Goal: Task Accomplishment & Management: Use online tool/utility

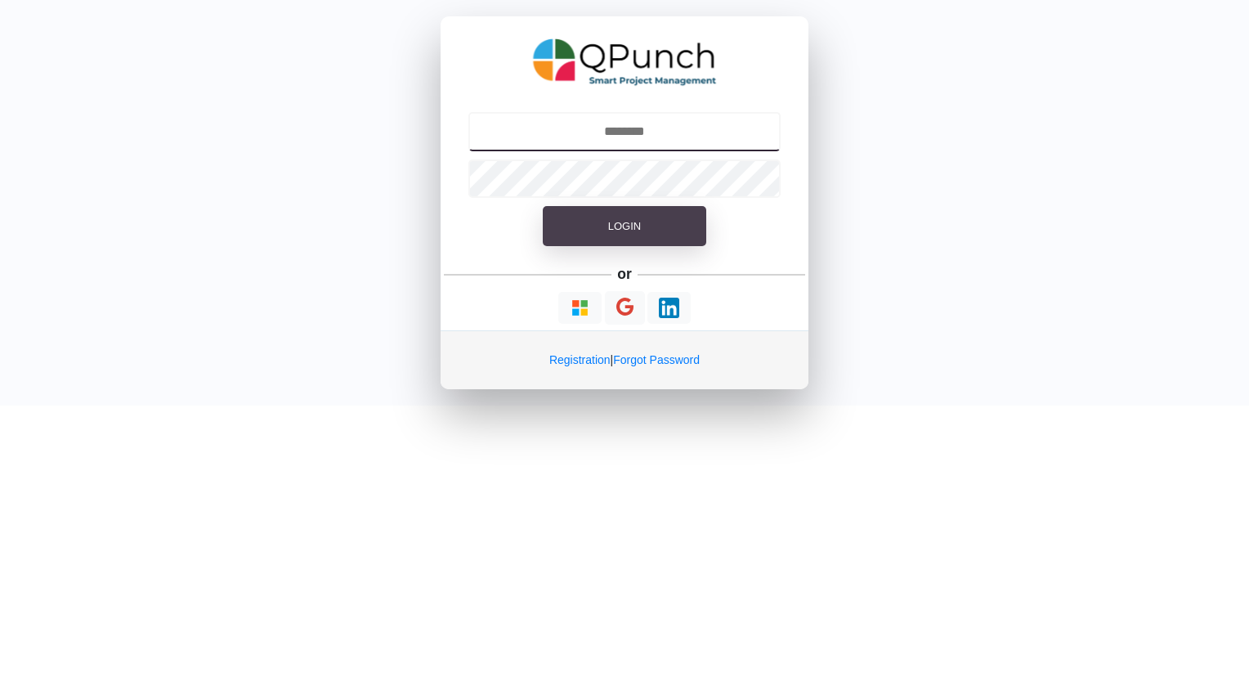
type input "**********"
click at [612, 222] on span "Login" at bounding box center [624, 226] width 33 height 12
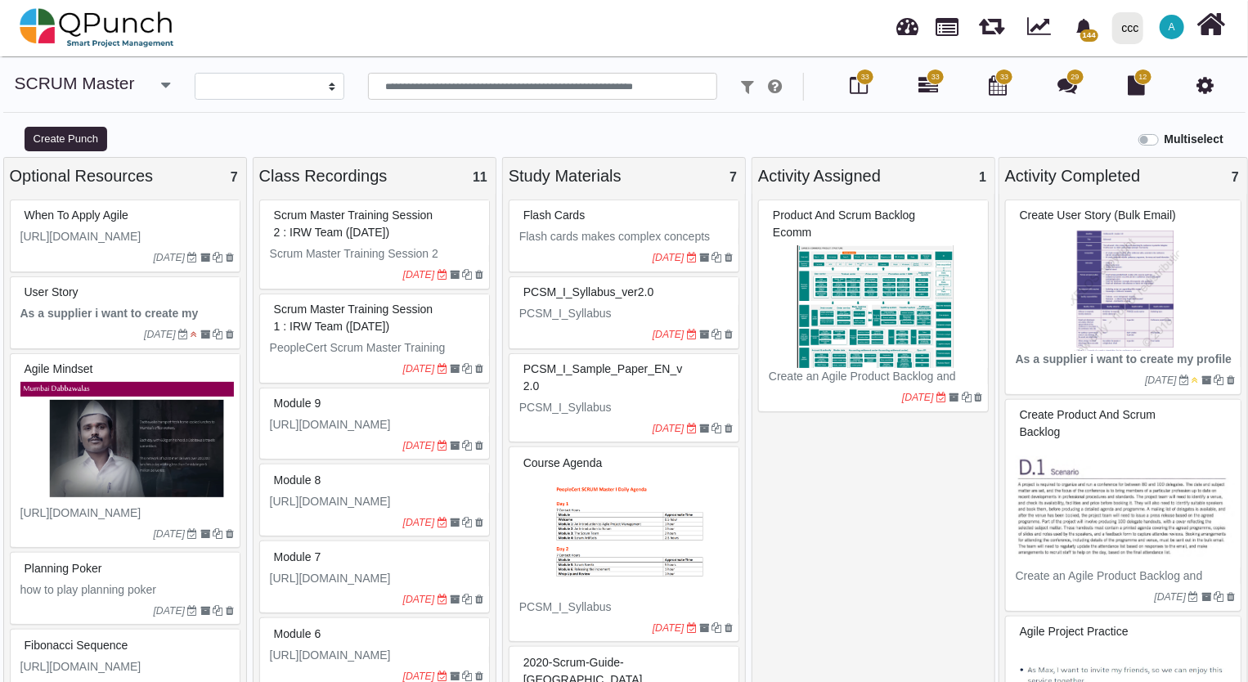
select select
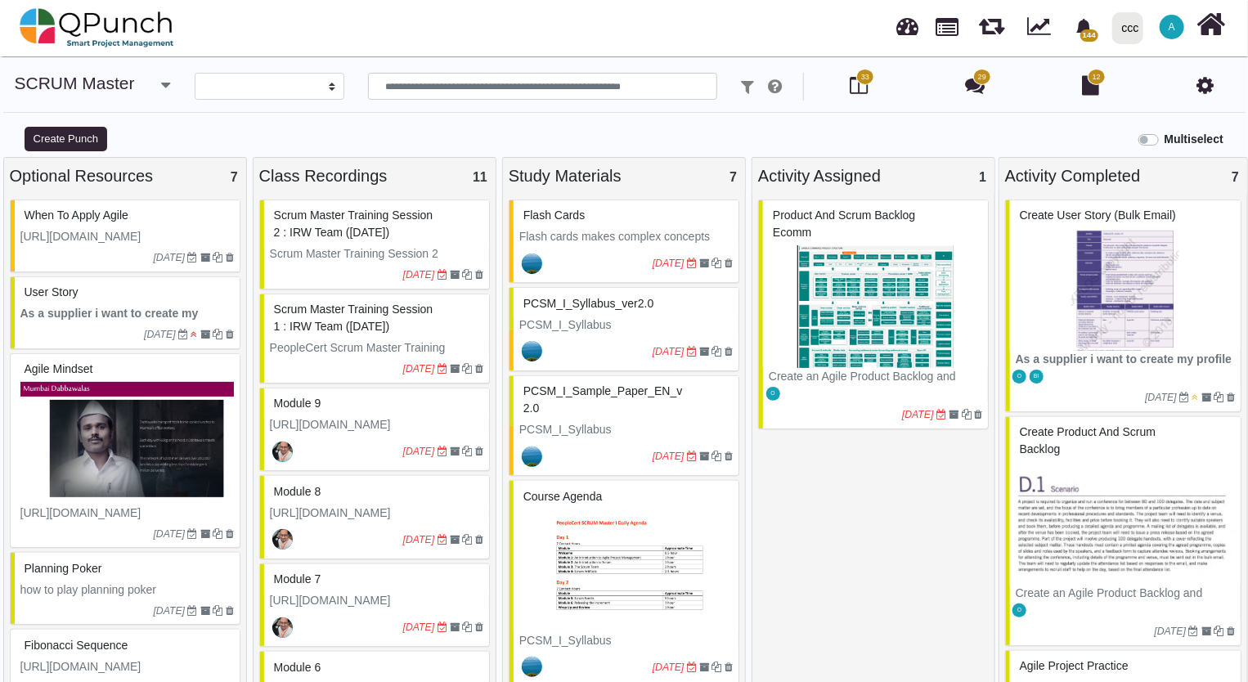
click at [1134, 25] on div "ccc" at bounding box center [1130, 28] width 17 height 29
click at [1148, 75] on link "IRW" at bounding box center [1161, 74] width 113 height 23
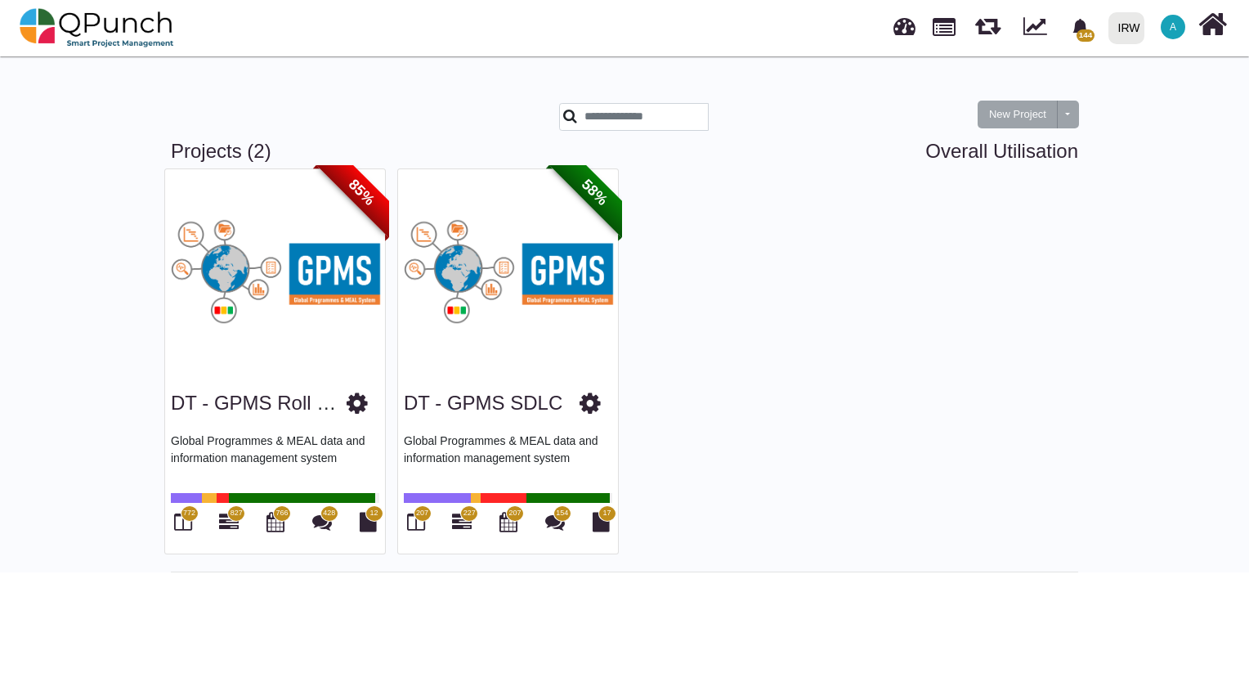
click at [603, 198] on span "58%" at bounding box center [594, 192] width 91 height 91
click at [510, 409] on link "DT - GPMS SDLC" at bounding box center [483, 403] width 159 height 22
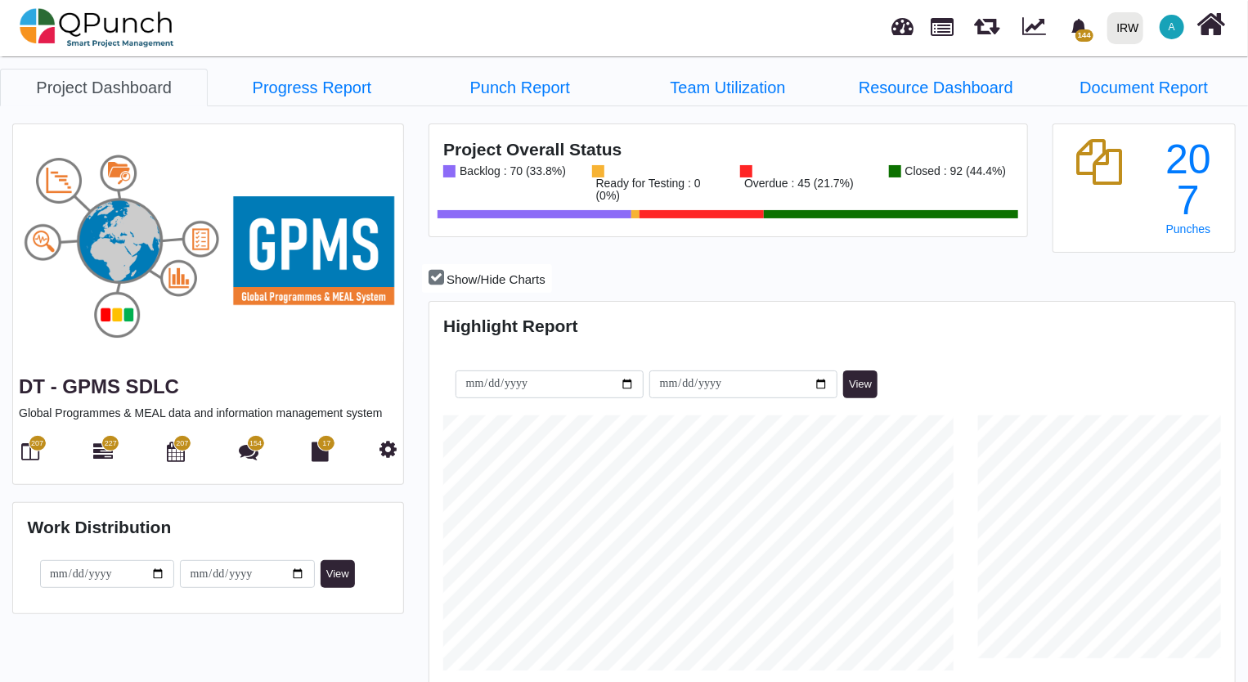
scroll to position [353, 801]
click at [36, 446] on span "207" at bounding box center [37, 443] width 12 height 11
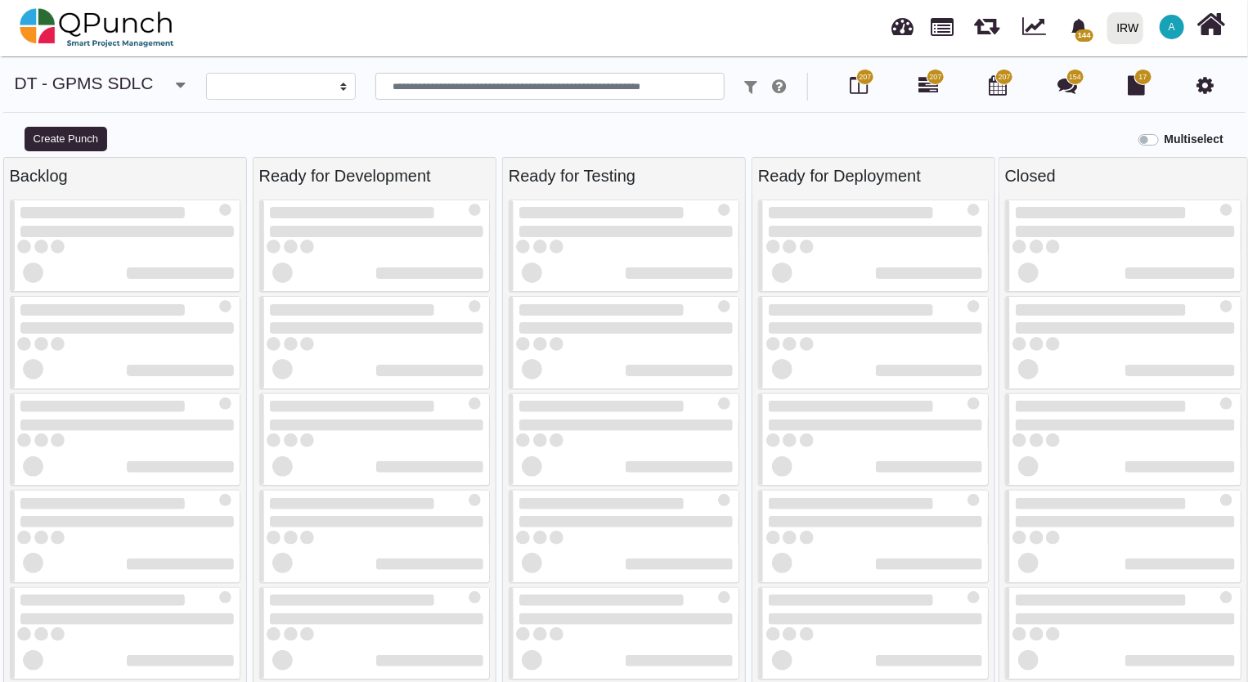
select select
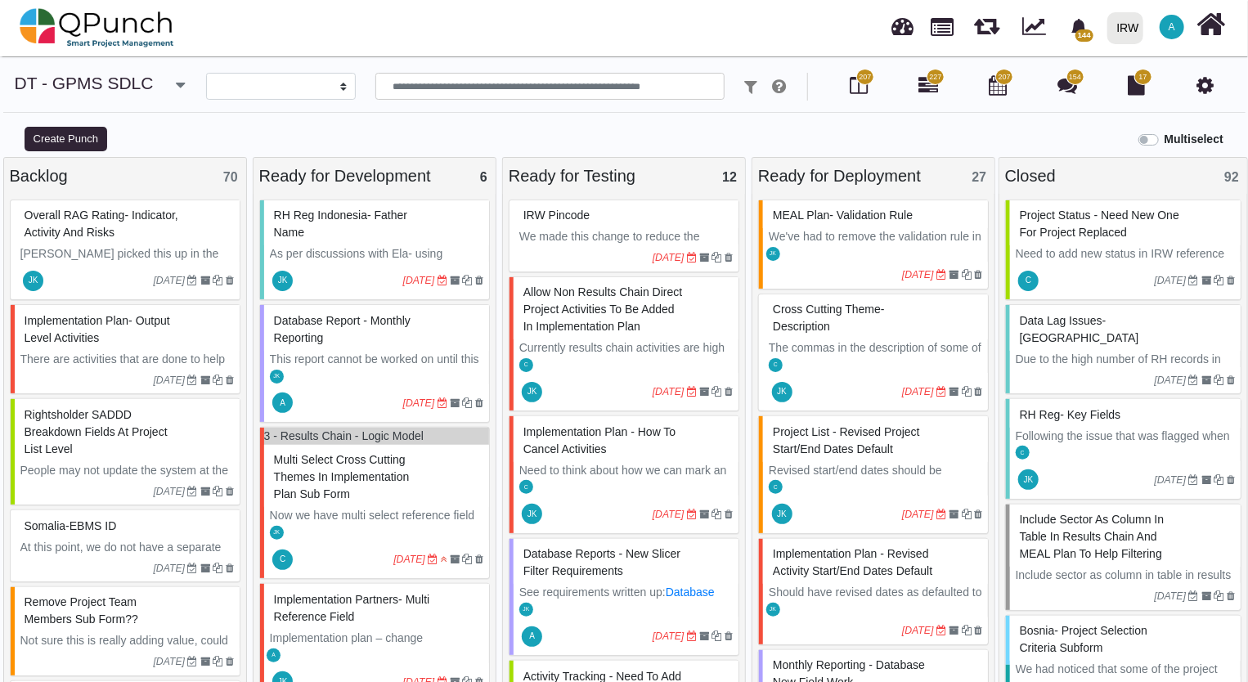
click at [585, 224] on div "IRW Pincode" at bounding box center [625, 215] width 213 height 25
select select "**********"
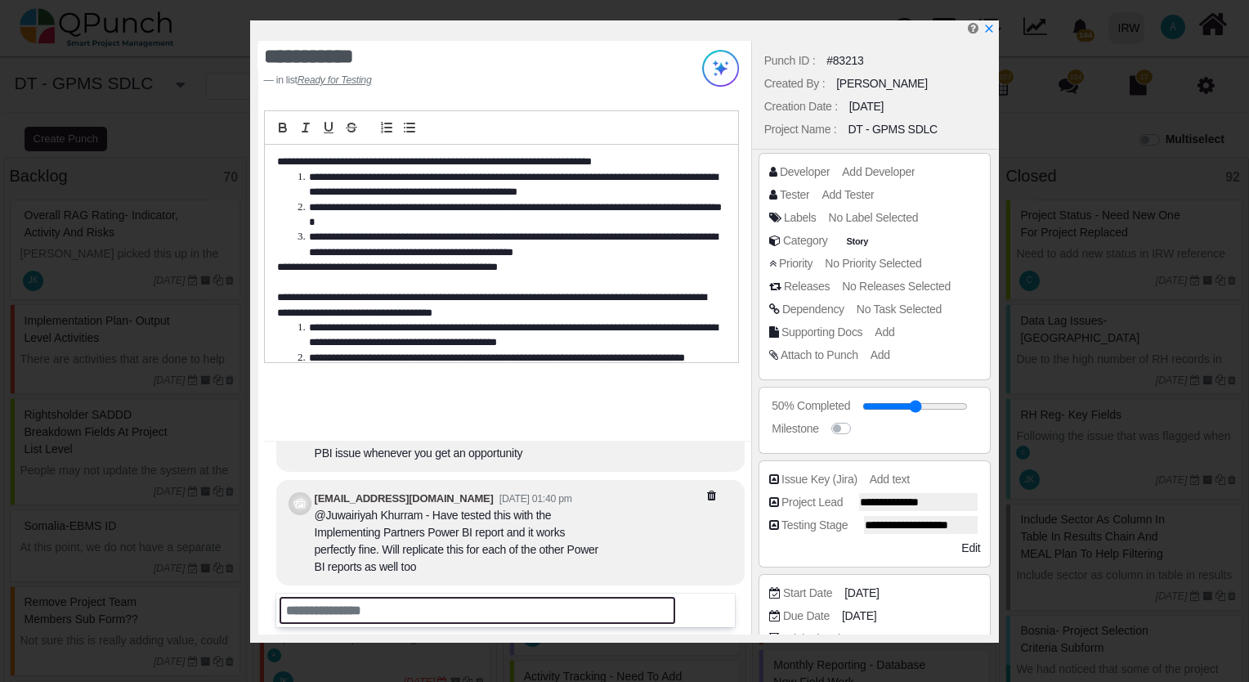
click at [428, 621] on input "text" at bounding box center [478, 610] width 396 height 27
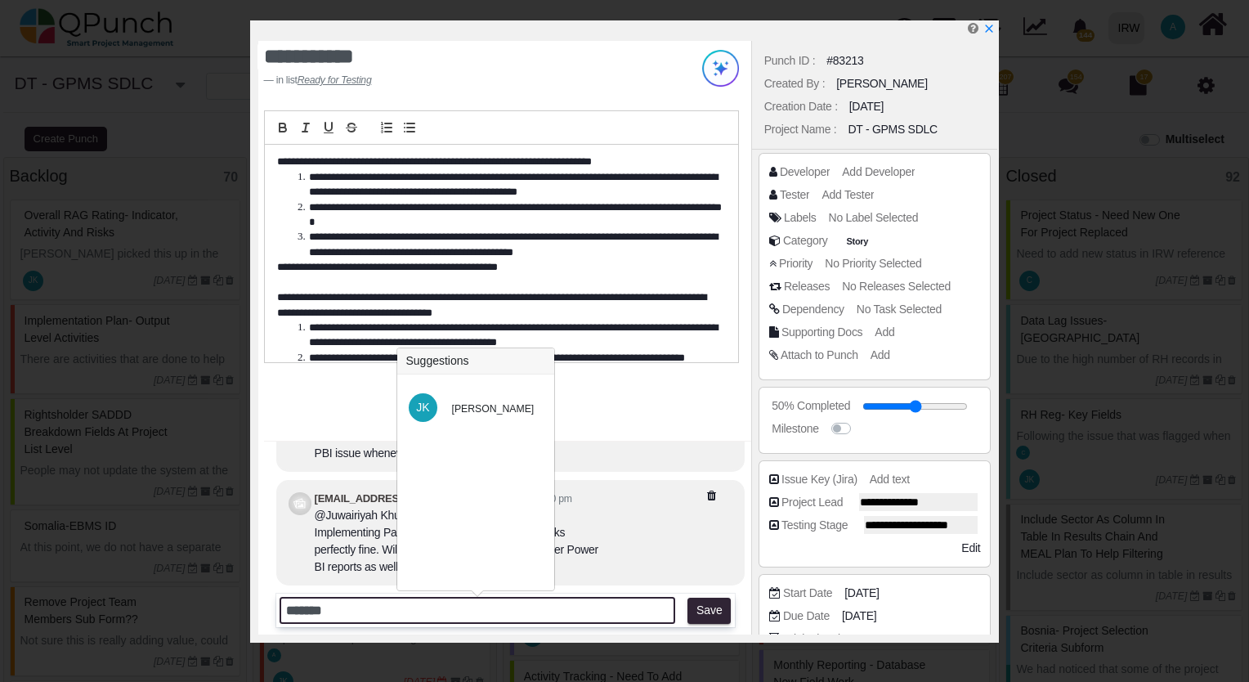
type input "*******"
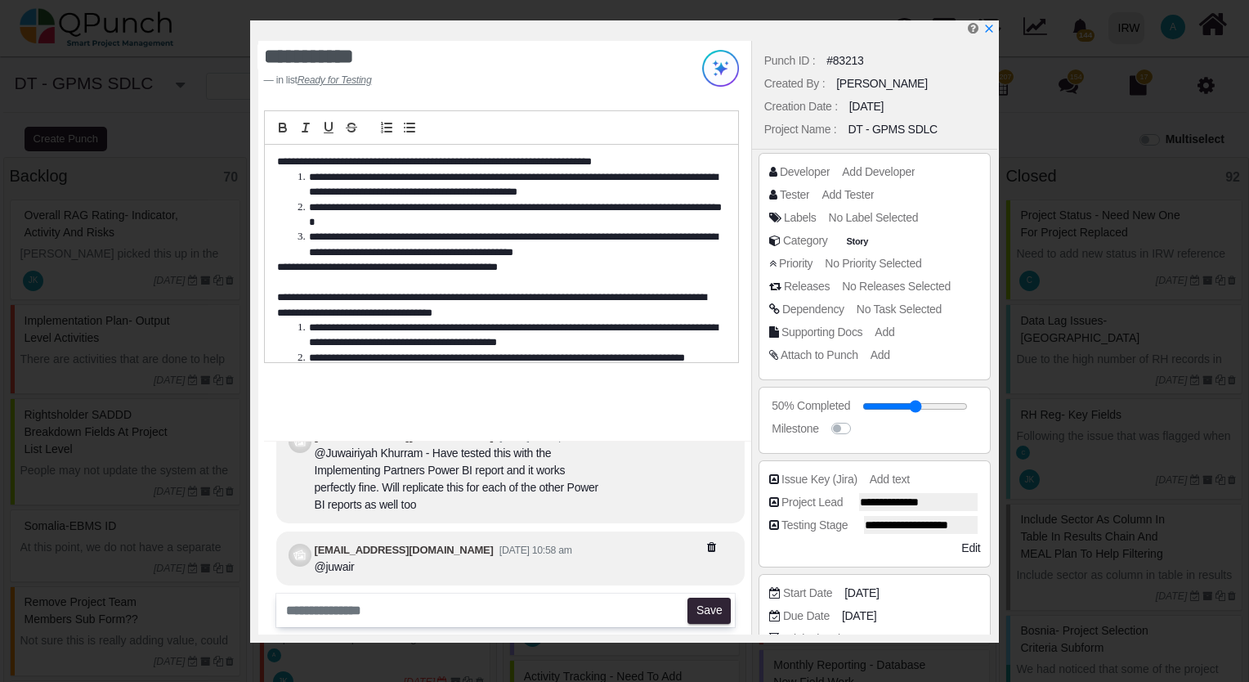
click at [710, 544] on icon at bounding box center [731, 546] width 49 height 11
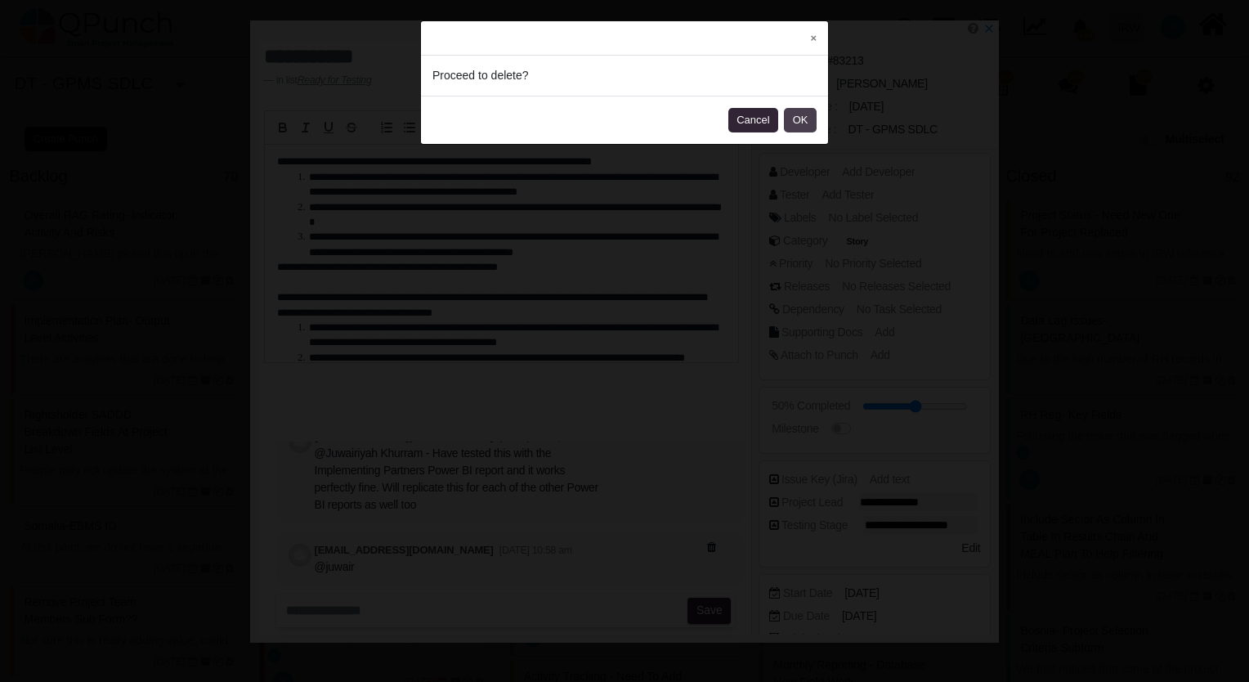
click at [792, 120] on button "OK" at bounding box center [800, 120] width 33 height 25
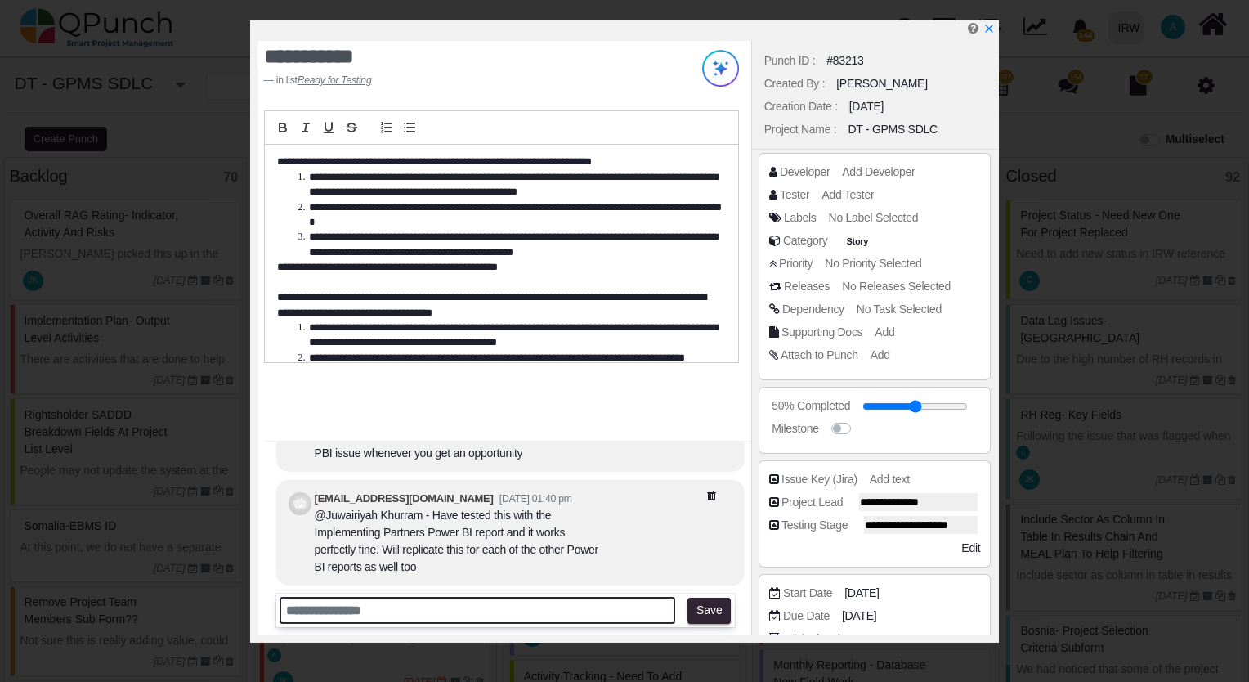
click at [356, 607] on input "text" at bounding box center [478, 610] width 396 height 27
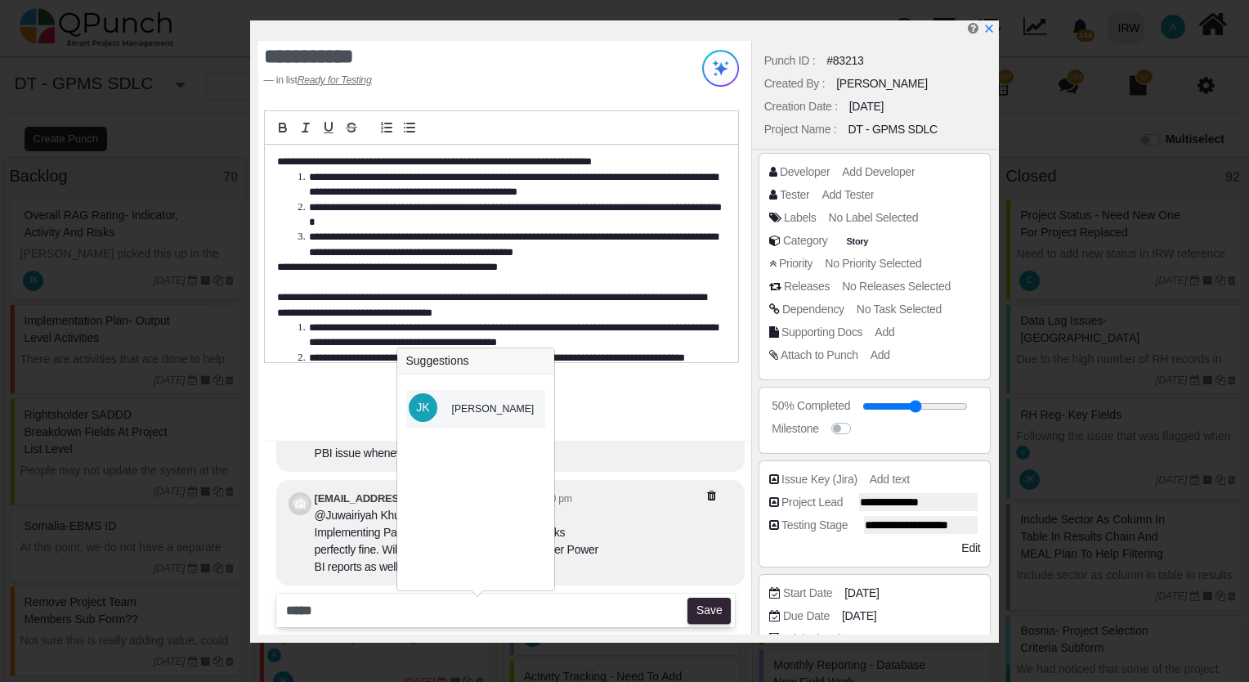
click at [526, 404] on div "[PERSON_NAME]" at bounding box center [493, 408] width 83 height 15
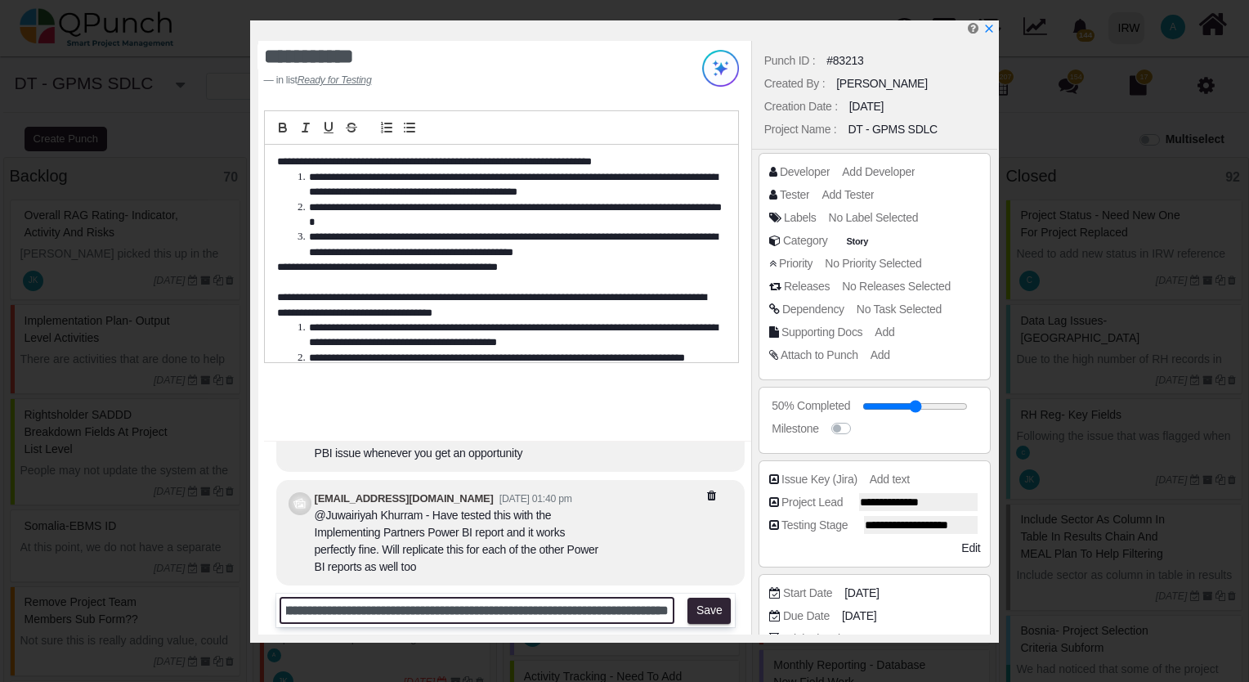
scroll to position [0, 198]
type input "**********"
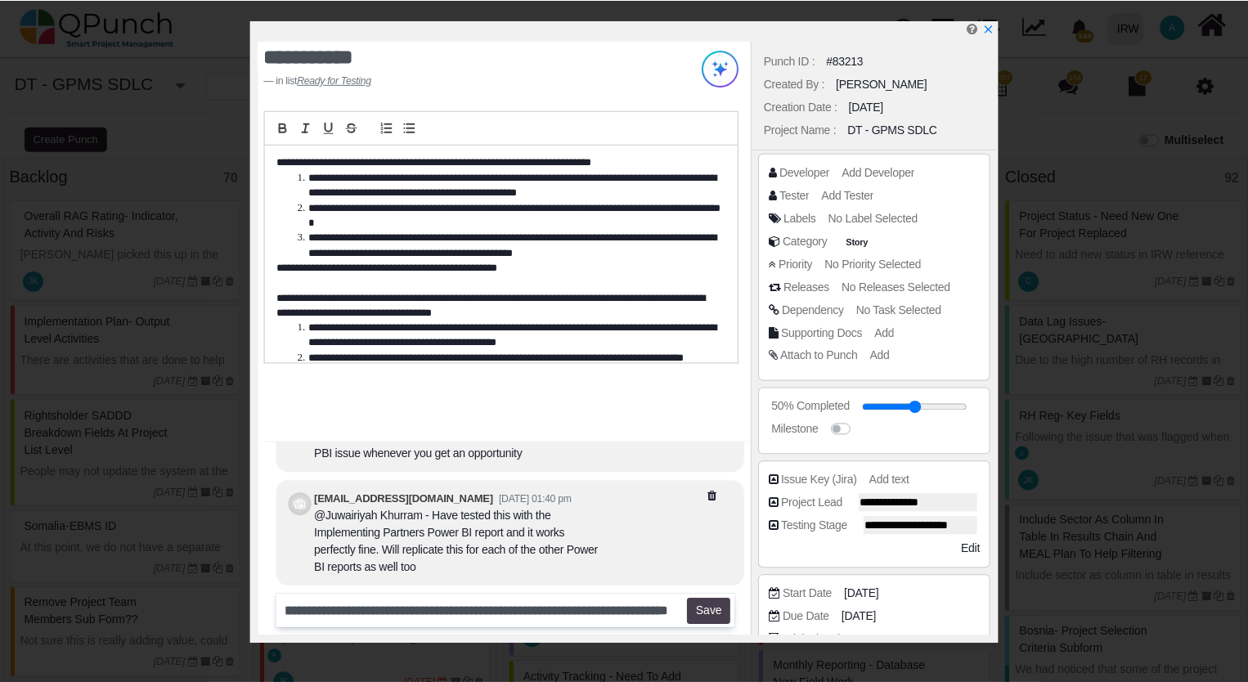
scroll to position [0, 0]
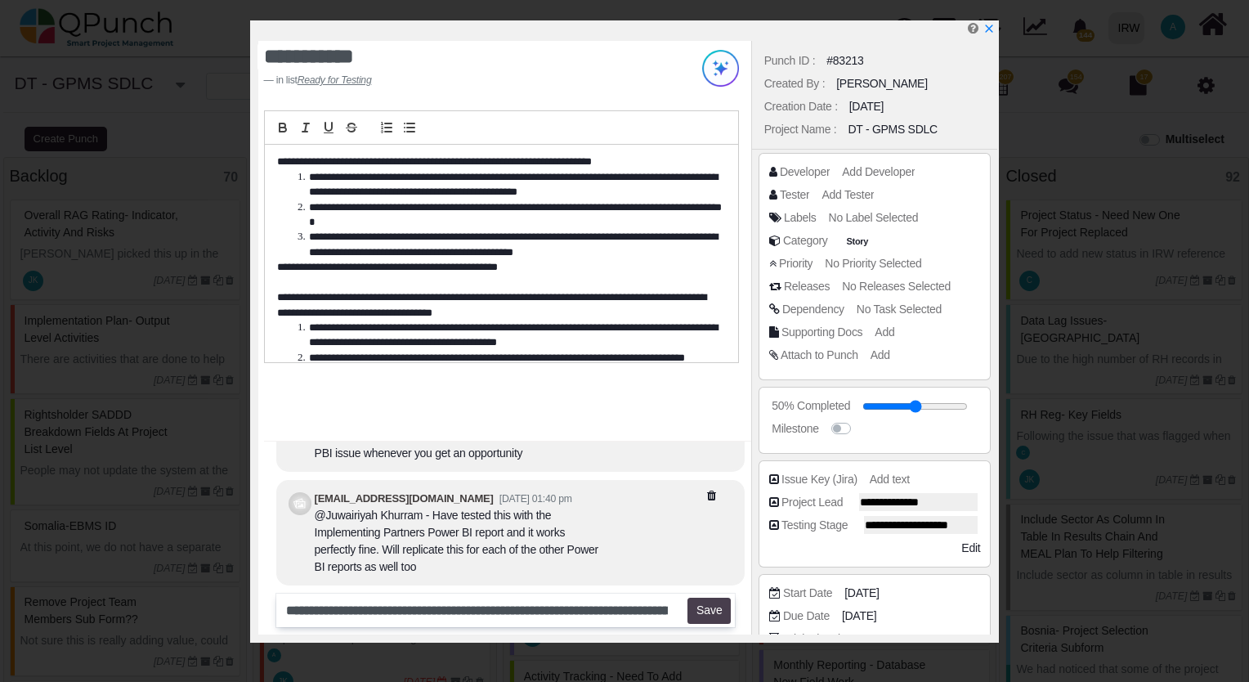
click at [715, 617] on button "Save" at bounding box center [709, 611] width 43 height 26
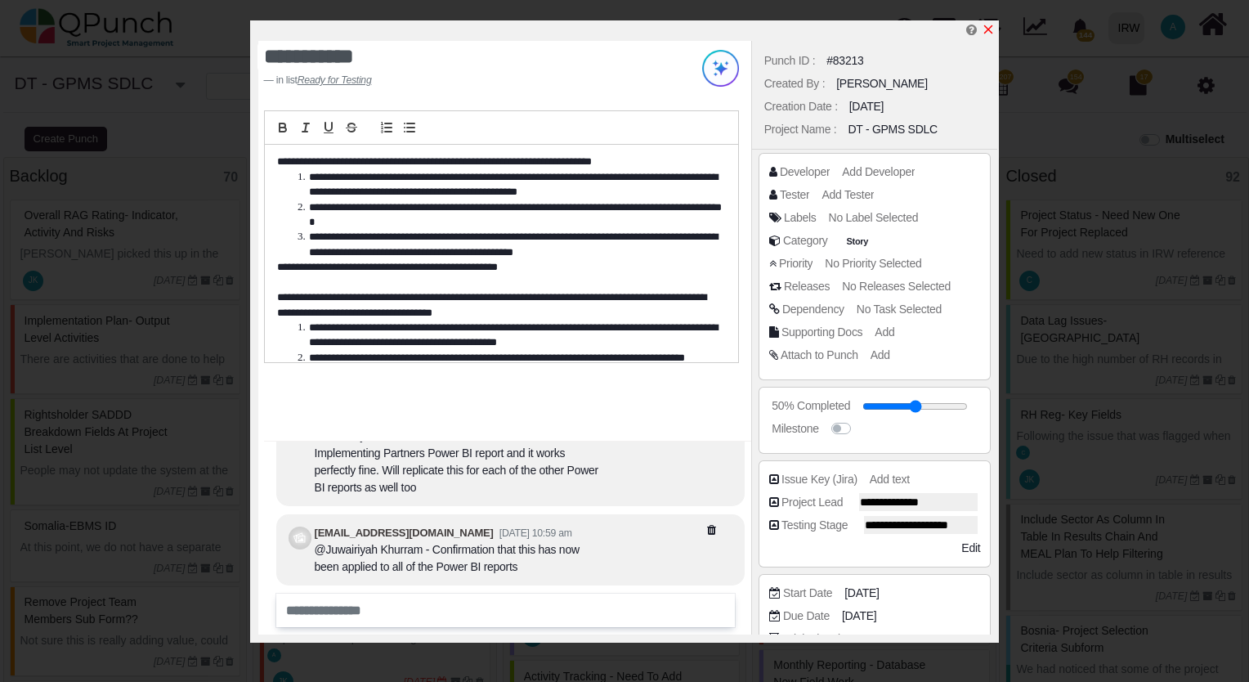
click at [989, 30] on icon "x" at bounding box center [988, 29] width 9 height 9
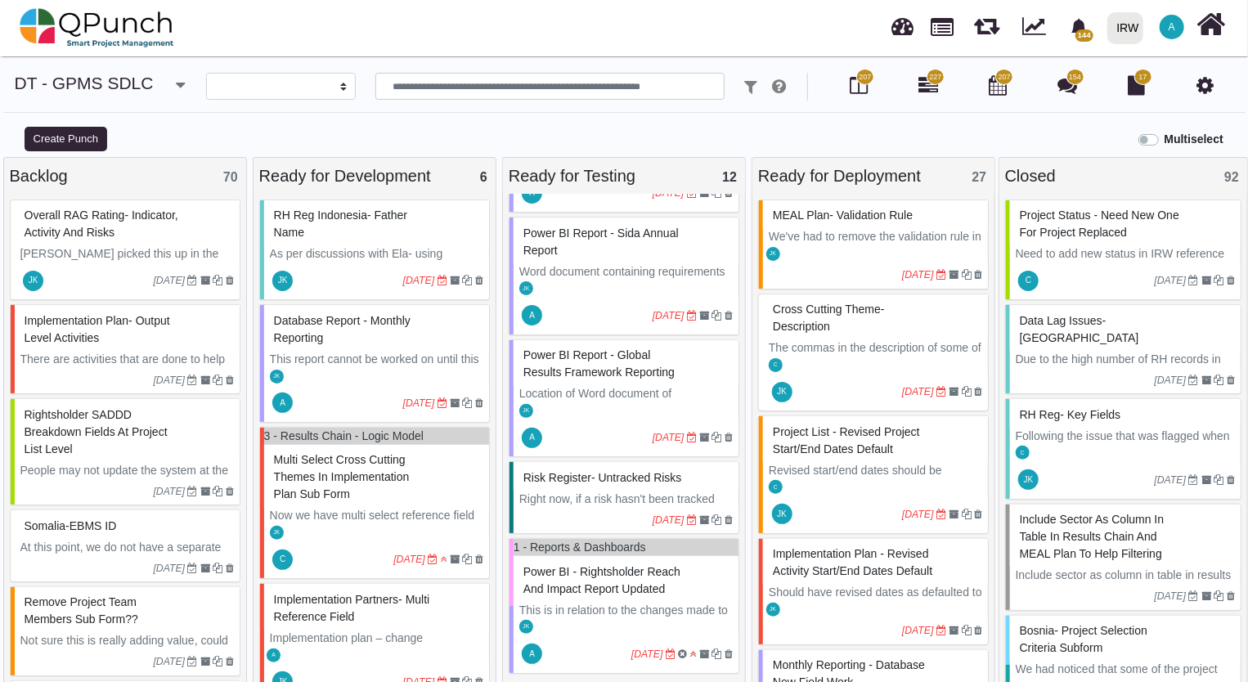
scroll to position [996, 0]
